Goal: Task Accomplishment & Management: Complete application form

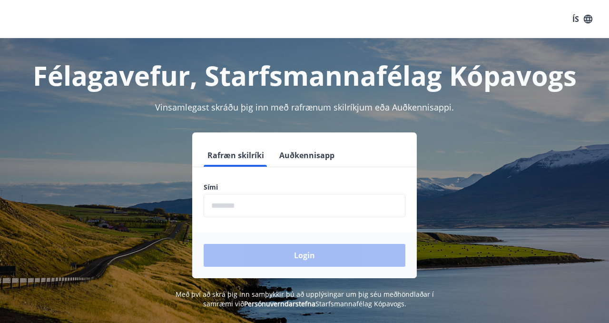
click at [238, 207] on input "phone" at bounding box center [305, 205] width 202 height 23
type input "********"
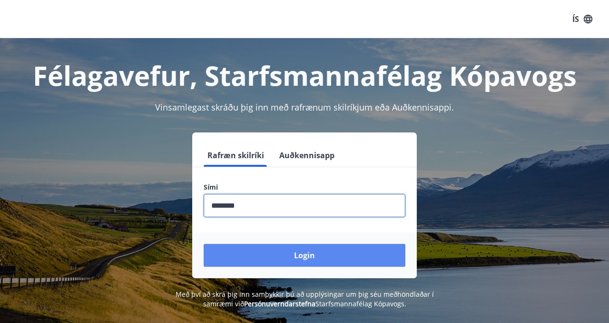
click at [260, 256] on button "Login" at bounding box center [305, 255] width 202 height 23
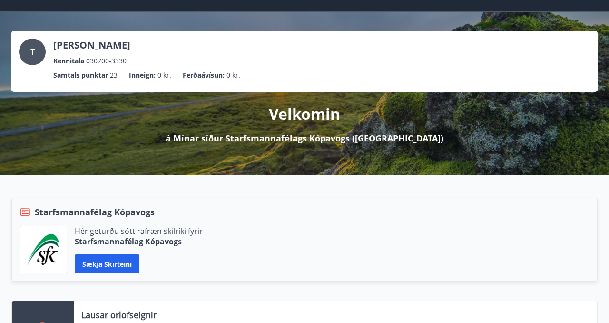
scroll to position [28, 0]
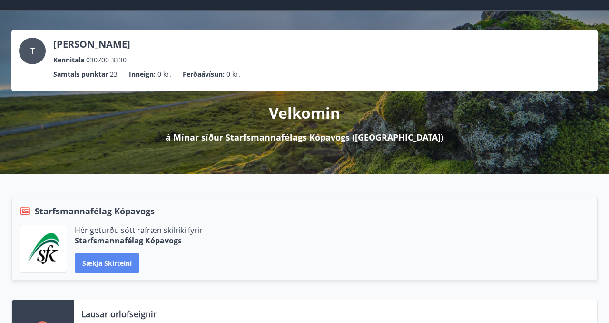
click at [102, 264] on button "Sækja skírteini" at bounding box center [107, 262] width 65 height 19
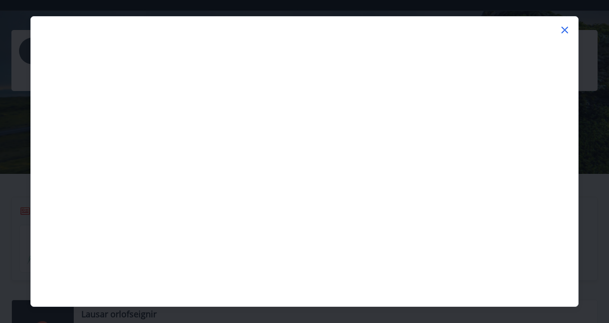
click at [568, 28] on icon at bounding box center [564, 29] width 11 height 11
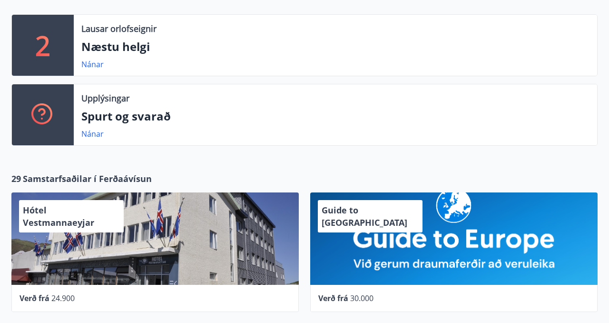
scroll to position [0, 0]
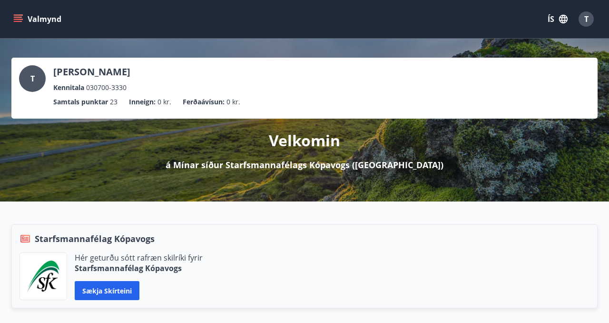
click at [588, 18] on span "T" at bounding box center [586, 19] width 4 height 10
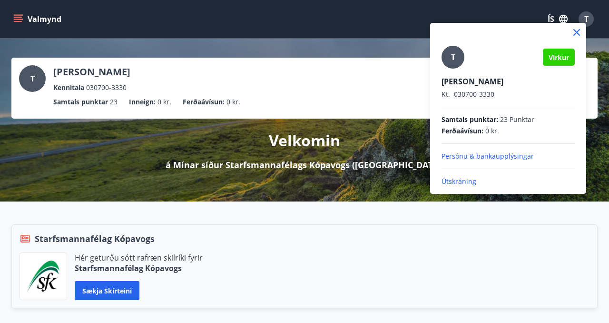
click at [13, 17] on div at bounding box center [304, 161] width 609 height 323
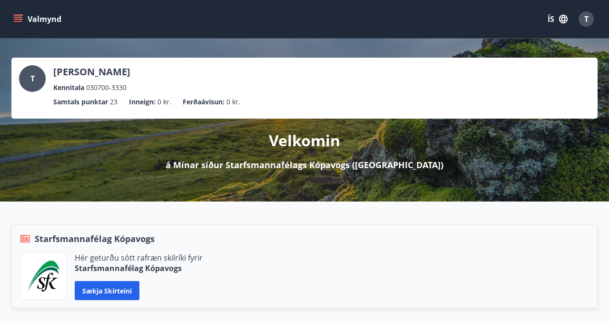
click at [13, 17] on icon "menu" at bounding box center [18, 19] width 10 height 10
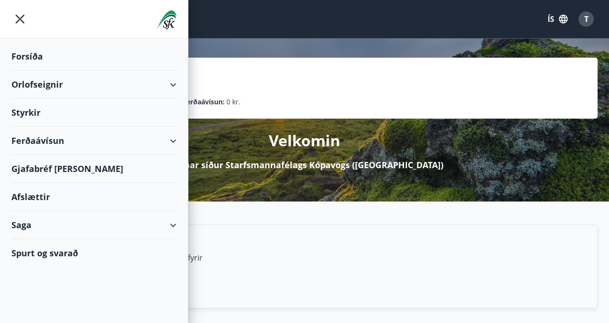
click at [39, 116] on div "Styrkir" at bounding box center [93, 112] width 165 height 28
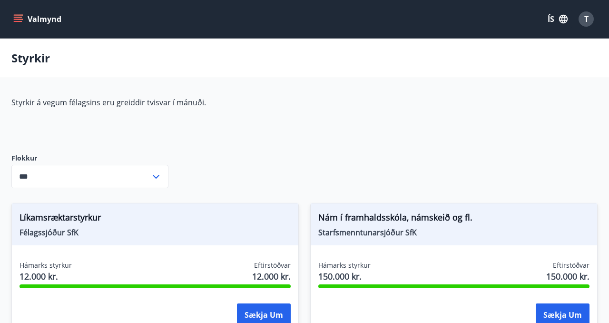
type input "***"
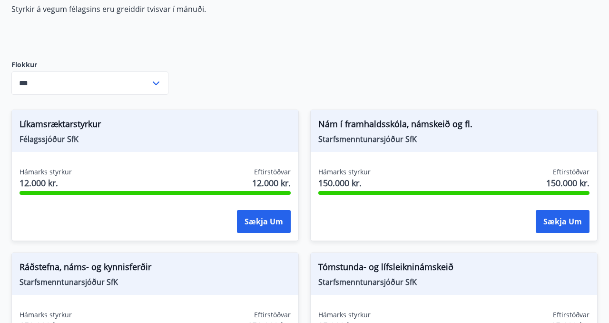
scroll to position [75, 0]
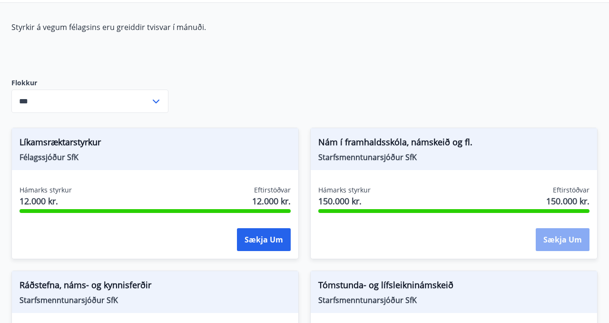
click at [561, 241] on button "Sækja um" at bounding box center [563, 239] width 54 height 23
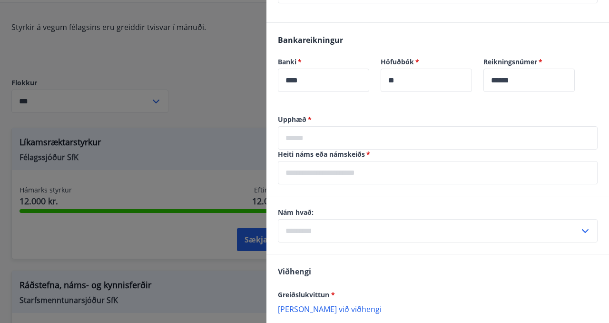
scroll to position [490, 0]
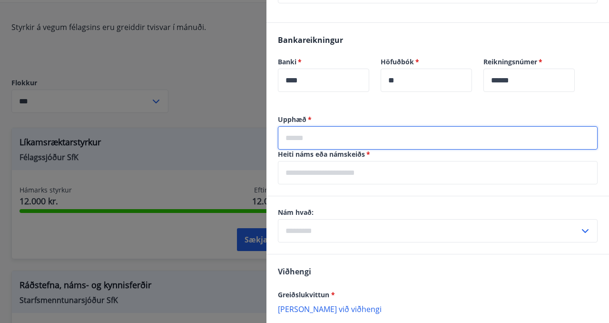
click at [344, 149] on input "text" at bounding box center [438, 137] width 320 height 23
type input "*****"
click at [313, 184] on input "text" at bounding box center [438, 172] width 320 height 23
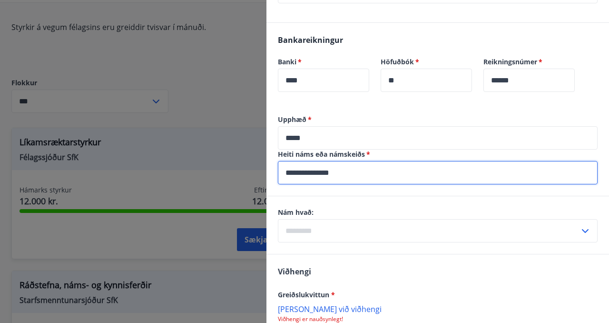
type input "**********"
click at [466, 242] on input "text" at bounding box center [429, 230] width 302 height 23
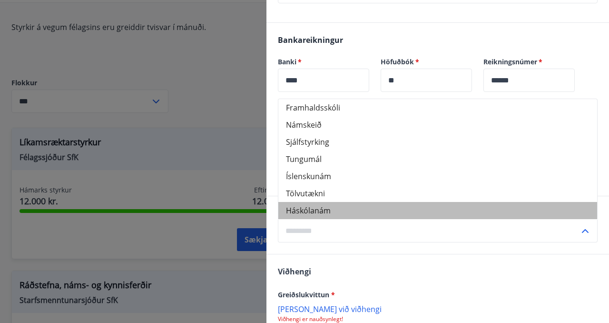
click at [334, 219] on li "Háskólanám" at bounding box center [437, 210] width 319 height 17
type input "**********"
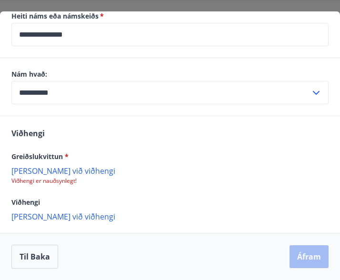
scroll to position [707, 0]
click at [51, 169] on p "Bæta við viðhengi" at bounding box center [169, 171] width 317 height 10
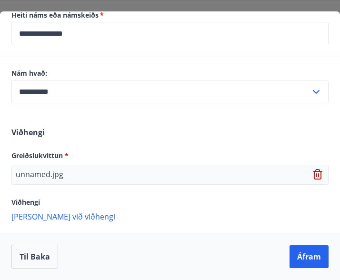
scroll to position [709, 0]
click at [54, 214] on p "Bæta við viðhengi" at bounding box center [169, 216] width 317 height 10
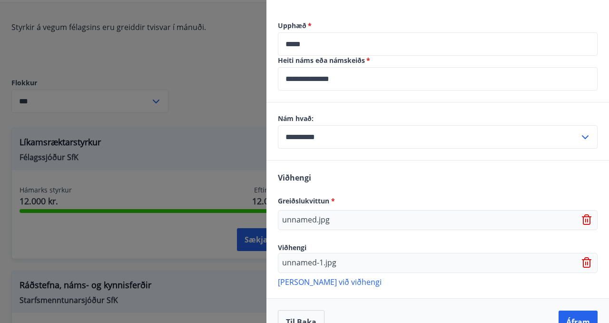
scroll to position [642, 0]
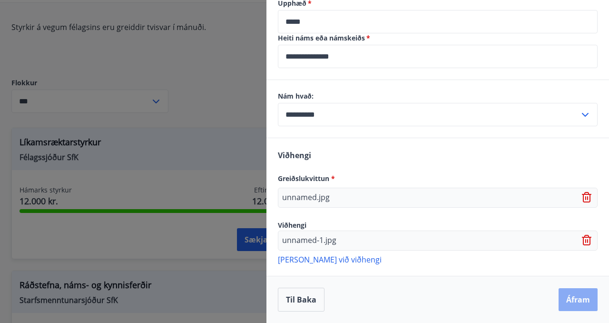
click at [579, 304] on button "Áfram" at bounding box center [578, 299] width 39 height 23
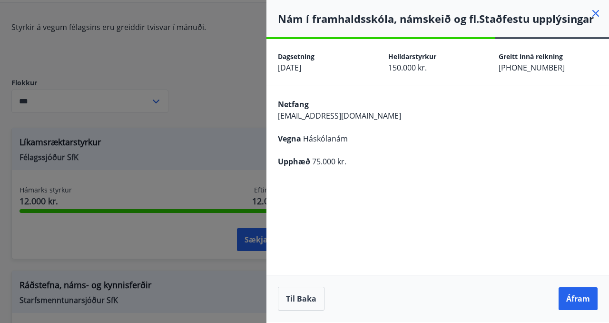
scroll to position [0, 0]
click at [579, 304] on button "Áfram" at bounding box center [578, 298] width 39 height 23
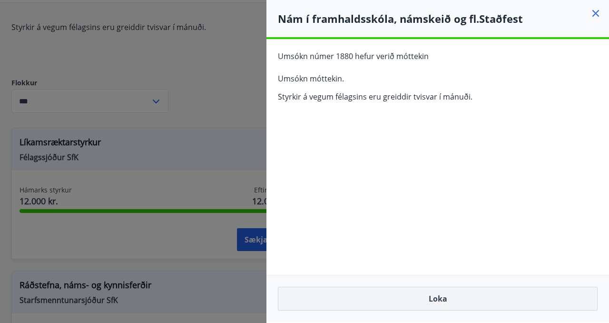
click at [495, 303] on button "Loka" at bounding box center [438, 298] width 320 height 24
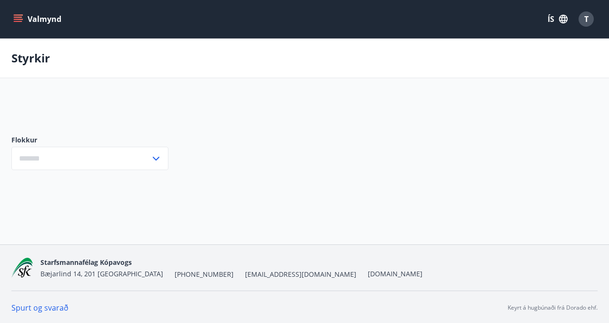
type input "***"
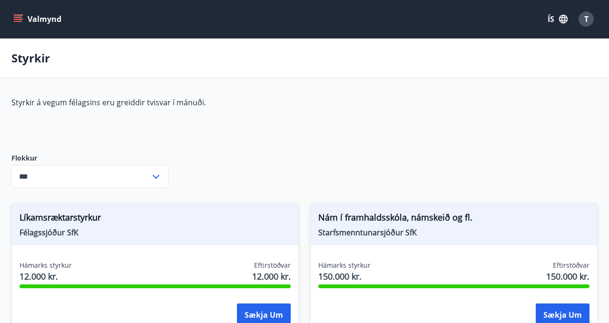
click at [28, 17] on button "Valmynd" at bounding box center [38, 18] width 54 height 17
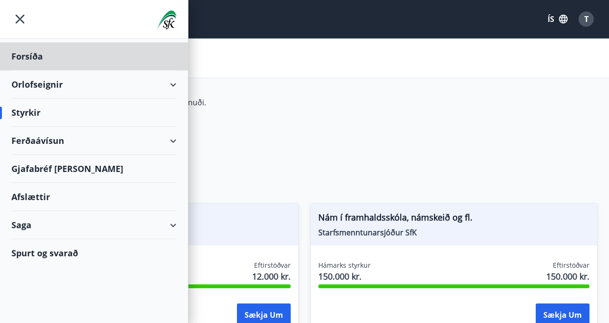
click at [33, 110] on div "Styrkir" at bounding box center [93, 112] width 165 height 28
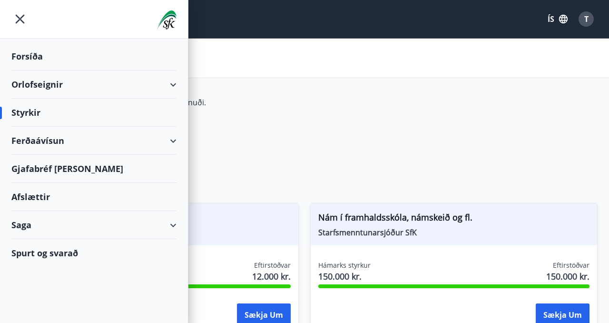
click at [389, 96] on main "Styrkir Styrkir á vegum félagsins eru greiddir tvisvar í mánuði. Flokkur *** ​ …" at bounding box center [304, 264] width 609 height 450
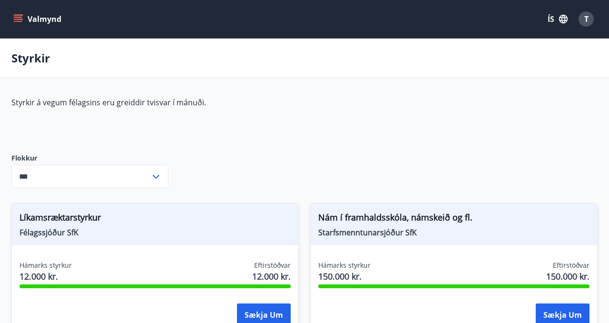
click at [20, 16] on icon "menu" at bounding box center [18, 19] width 10 height 10
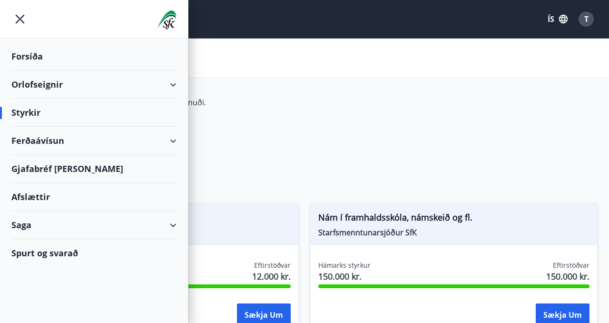
click at [54, 202] on div "Afslættir" at bounding box center [93, 197] width 165 height 28
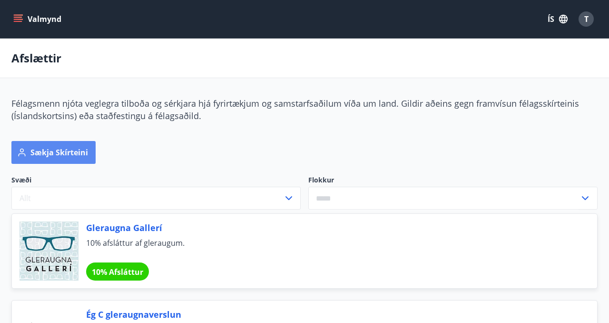
click at [81, 144] on button "Sækja skírteini" at bounding box center [53, 152] width 84 height 23
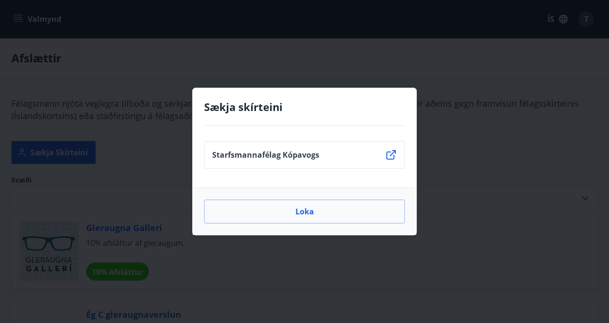
click at [388, 157] on icon at bounding box center [390, 154] width 11 height 11
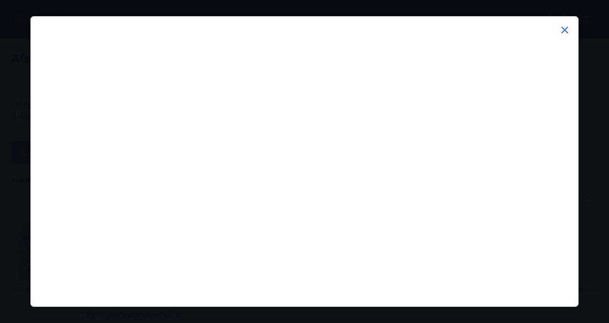
click at [565, 26] on icon at bounding box center [564, 29] width 11 height 11
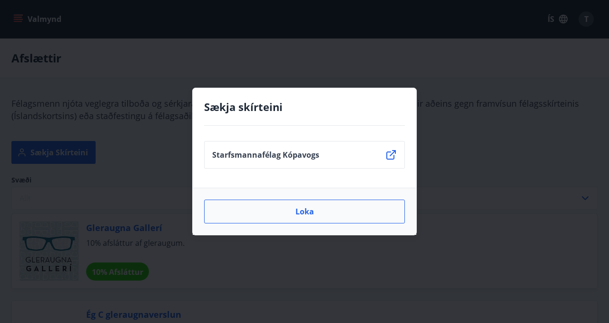
click at [327, 212] on button "Loka" at bounding box center [304, 211] width 201 height 24
